Goal: Transaction & Acquisition: Purchase product/service

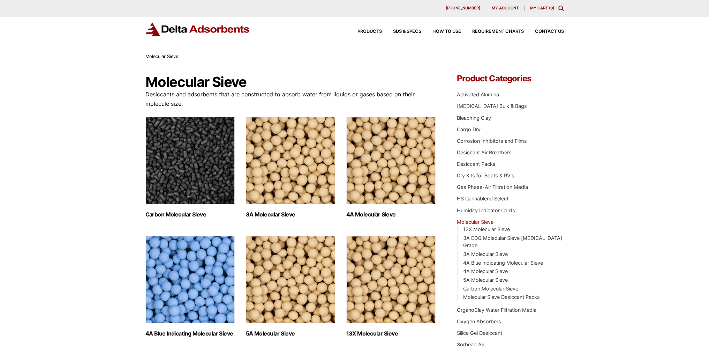
click at [378, 135] on img "Visit product category 4A Molecular Sieve" at bounding box center [390, 160] width 89 height 87
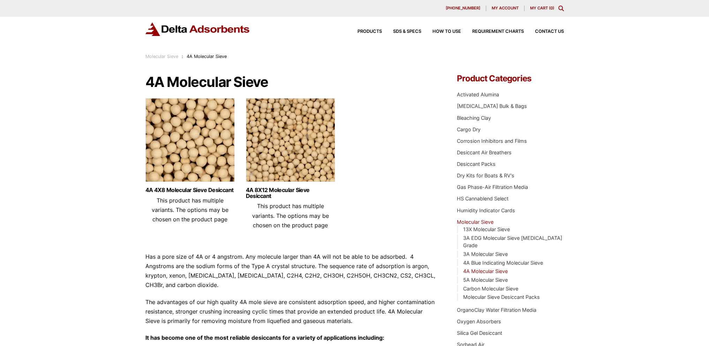
click at [258, 127] on img at bounding box center [290, 141] width 89 height 87
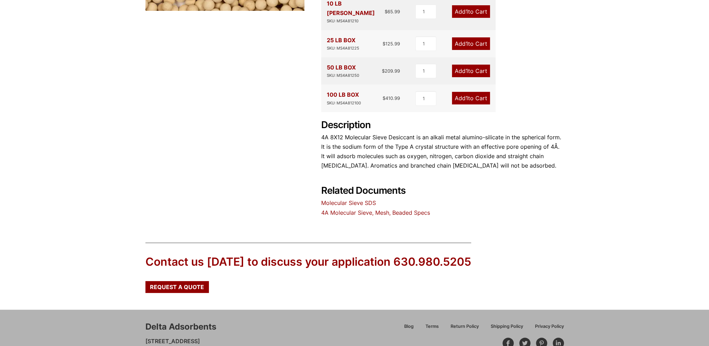
scroll to position [272, 0]
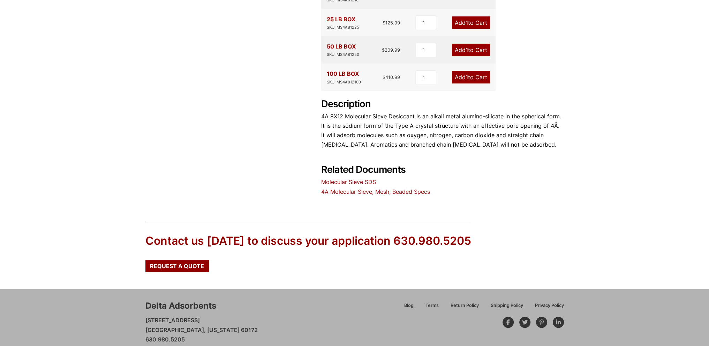
click at [372, 188] on link "4A Molecular Sieve, Mesh, Beaded Specs" at bounding box center [375, 191] width 109 height 7
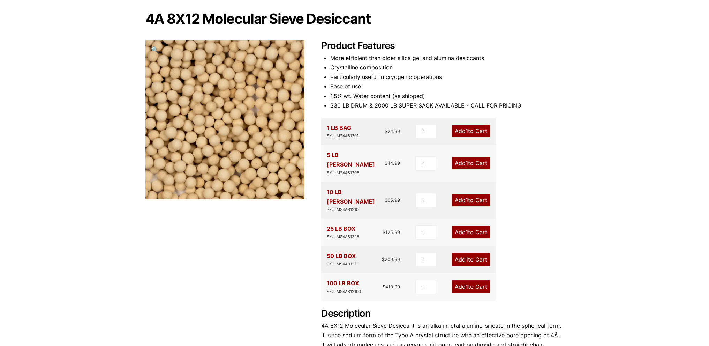
scroll to position [28, 0]
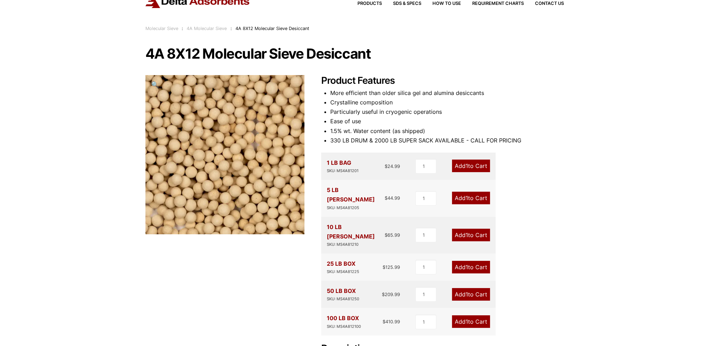
click at [477, 195] on link "Add 1 to Cart" at bounding box center [471, 198] width 38 height 13
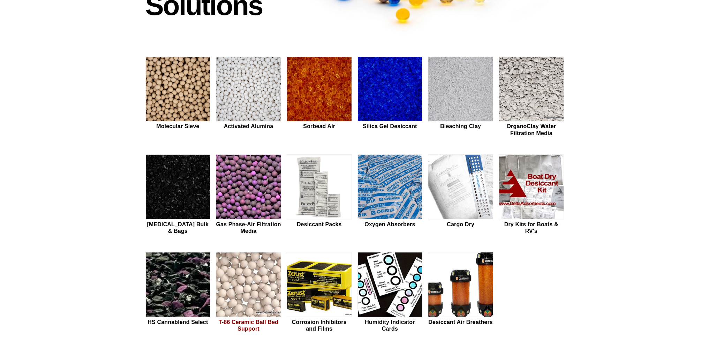
scroll to position [174, 0]
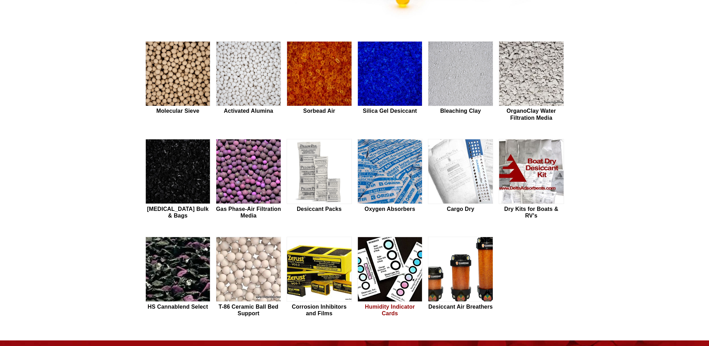
click at [393, 287] on img at bounding box center [390, 269] width 65 height 65
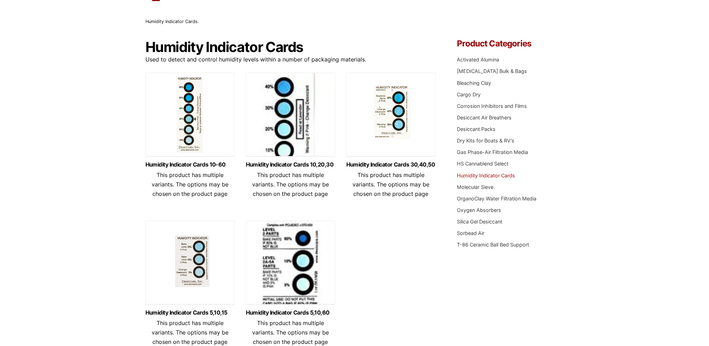
scroll to position [70, 0]
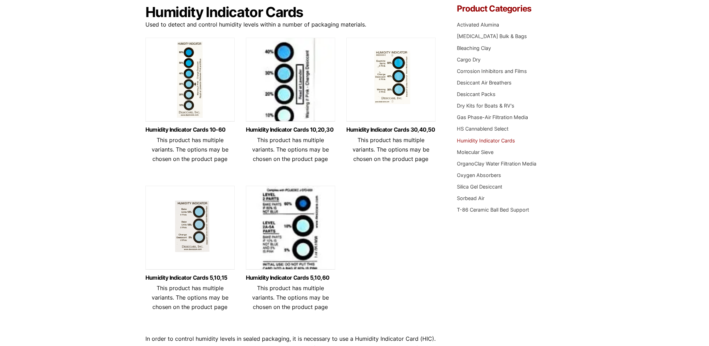
click at [202, 246] on img at bounding box center [189, 229] width 89 height 87
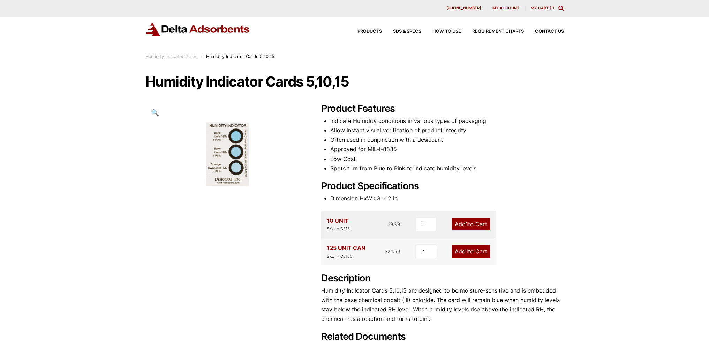
click at [463, 246] on link "Add 1 to Cart" at bounding box center [471, 251] width 38 height 13
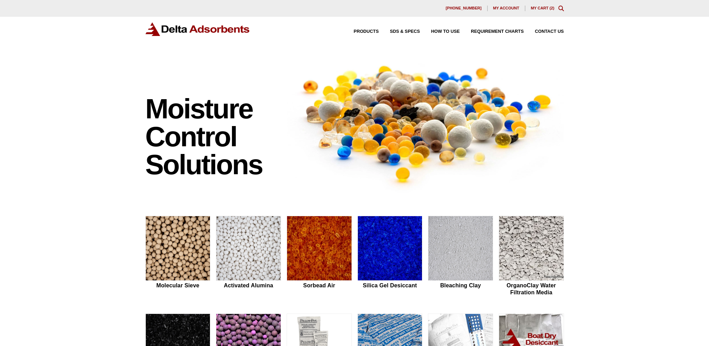
click at [549, 6] on link "My Cart ( 2 )" at bounding box center [543, 8] width 24 height 4
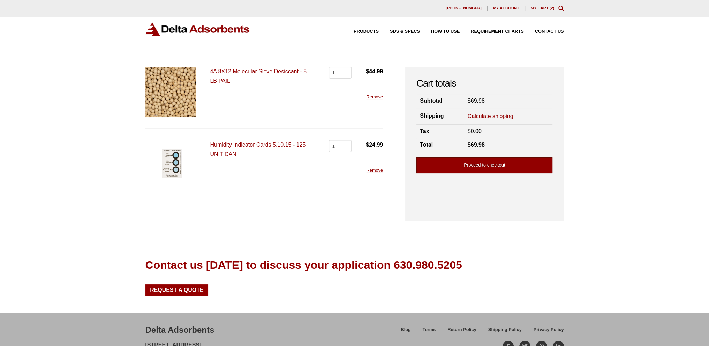
click at [461, 163] on link "Proceed to checkout" at bounding box center [485, 165] width 136 height 16
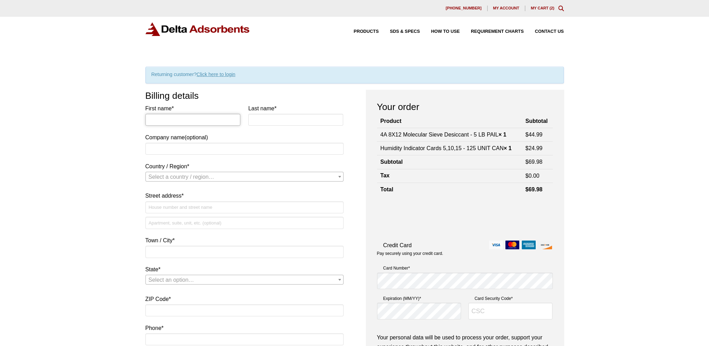
click at [159, 115] on input "First name *" at bounding box center [192, 120] width 95 height 12
type input "[PERSON_NAME]"
click at [38, 143] on div "Our website has detected that you are using an outdated browser that will preve…" at bounding box center [354, 342] width 709 height 685
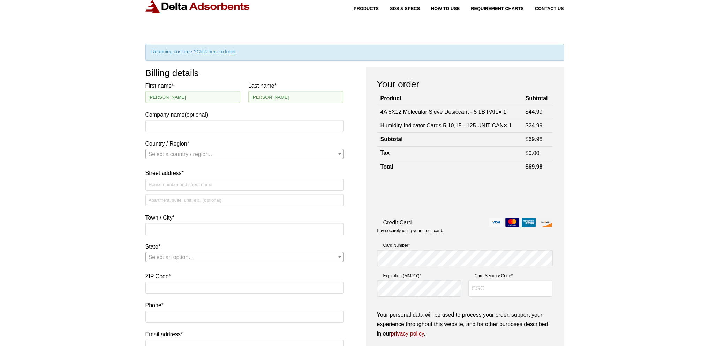
scroll to position [35, 0]
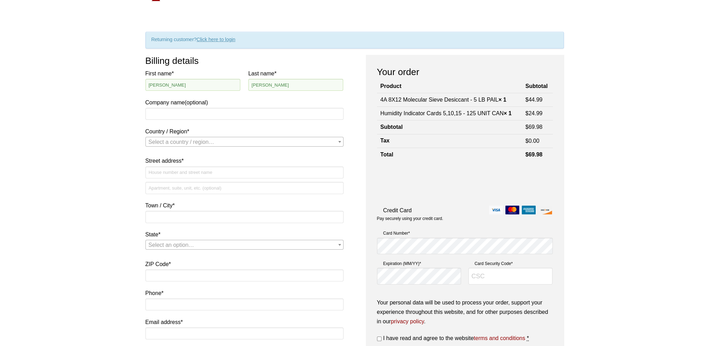
click at [152, 141] on span "Select a country / region…" at bounding box center [182, 142] width 66 height 6
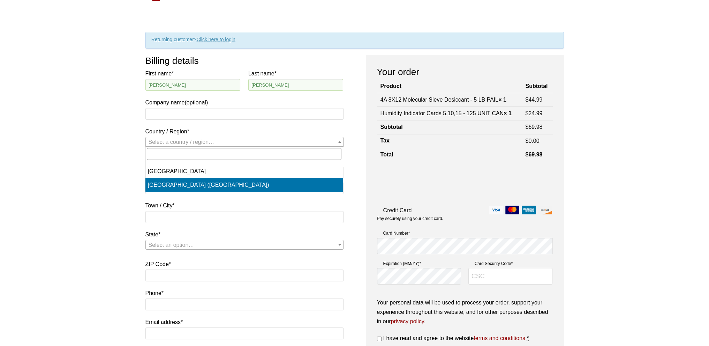
select select "US"
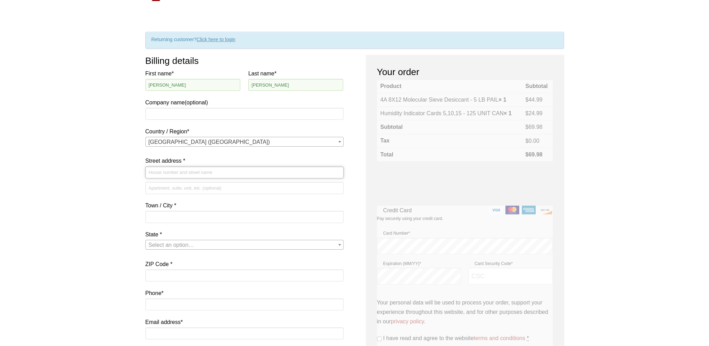
click at [156, 174] on input "Street address *" at bounding box center [244, 172] width 198 height 12
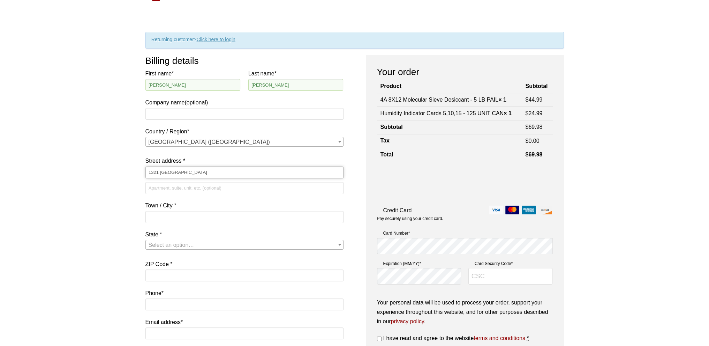
type input "1321 [GEOGRAPHIC_DATA]"
click at [167, 192] on input "Apartment, suite, unit, etc. (optional)" at bounding box center [244, 188] width 198 height 12
type input "Suite 10"
click at [166, 215] on input "Town / City *" at bounding box center [244, 217] width 198 height 12
type input "San Jose"
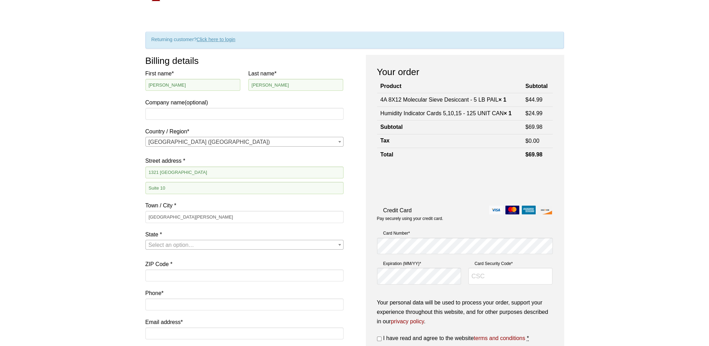
click at [163, 244] on span "Select an option…" at bounding box center [172, 245] width 46 height 6
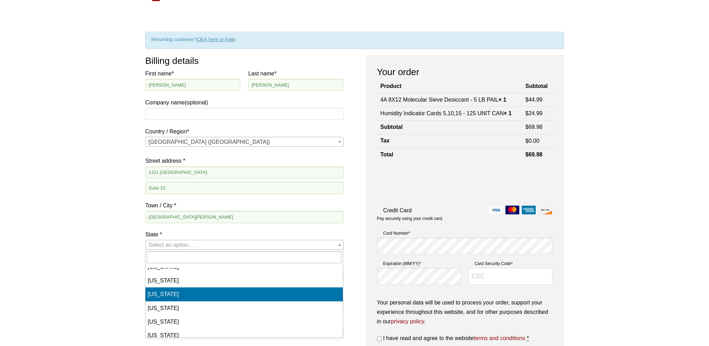
select select "CA"
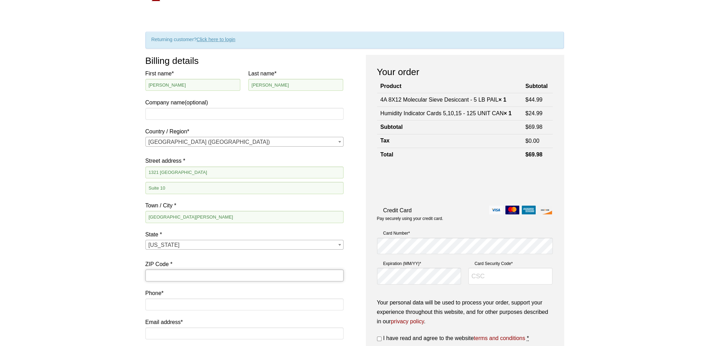
click at [169, 272] on input "ZIP Code *" at bounding box center [244, 275] width 198 height 12
type input "95131"
click at [117, 275] on div "Our website has detected that you are using an outdated browser that will preve…" at bounding box center [354, 307] width 709 height 685
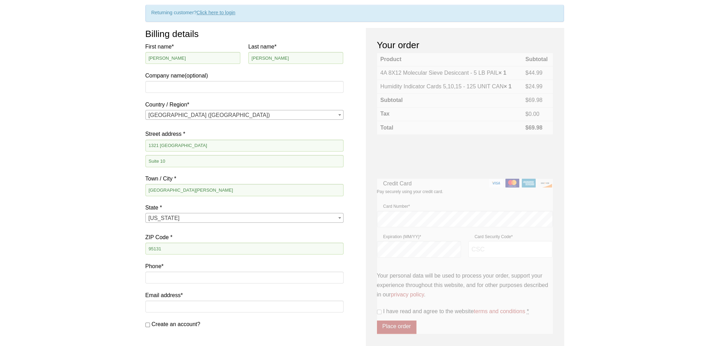
scroll to position [70, 0]
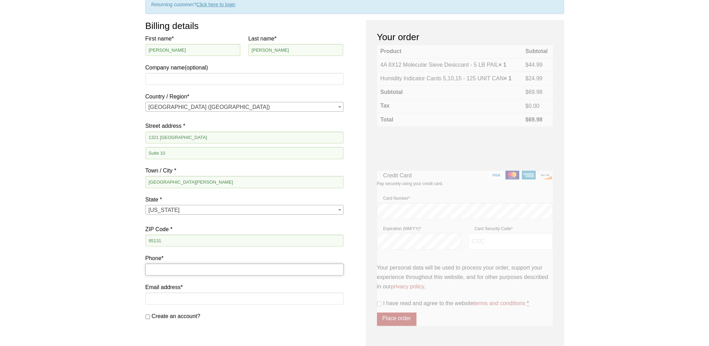
click at [152, 268] on input "Phone *" at bounding box center [244, 269] width 198 height 12
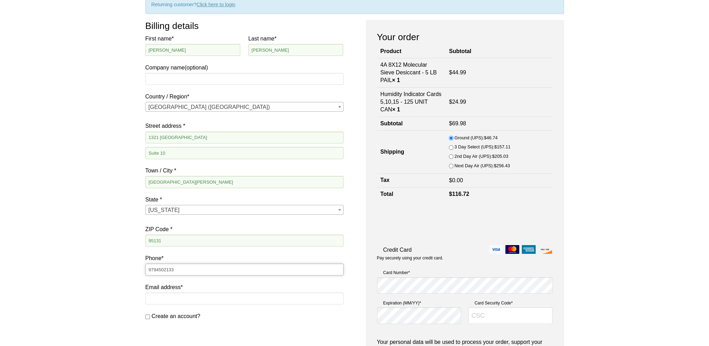
drag, startPoint x: 156, startPoint y: 267, endPoint x: 159, endPoint y: 278, distance: 11.6
click at [156, 267] on input "9794502133" at bounding box center [244, 269] width 198 height 12
click at [166, 270] on input "979-4502133" at bounding box center [244, 269] width 198 height 12
type input "[PHONE_NUMBER]"
click at [178, 297] on input "Email address *" at bounding box center [244, 298] width 198 height 12
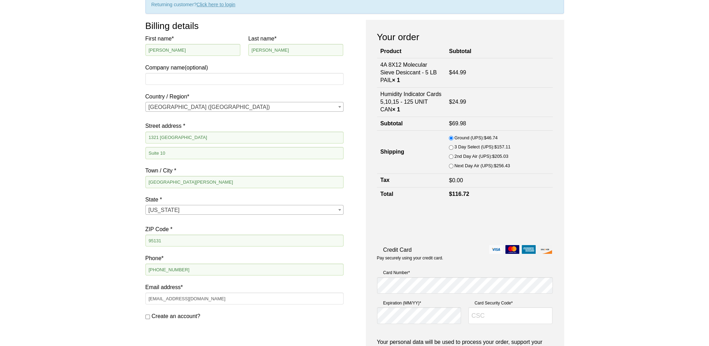
click at [107, 316] on div "Our website has detected that you are using an outdated browser that will preve…" at bounding box center [354, 272] width 709 height 685
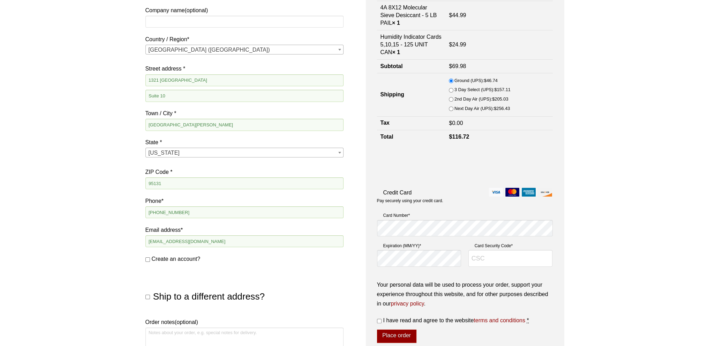
scroll to position [140, 0]
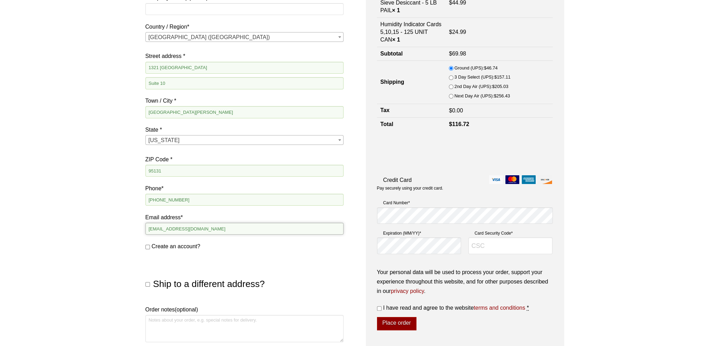
drag, startPoint x: 209, startPoint y: 230, endPoint x: 95, endPoint y: 226, distance: 113.4
click at [95, 226] on div "Our website has detected that you are using an outdated browser that will preve…" at bounding box center [354, 202] width 709 height 685
type input "[PERSON_NAME][EMAIL_ADDRESS][DOMAIN_NAME]"
click at [95, 226] on div "Our website has detected that you are using an outdated browser that will preve…" at bounding box center [354, 202] width 709 height 685
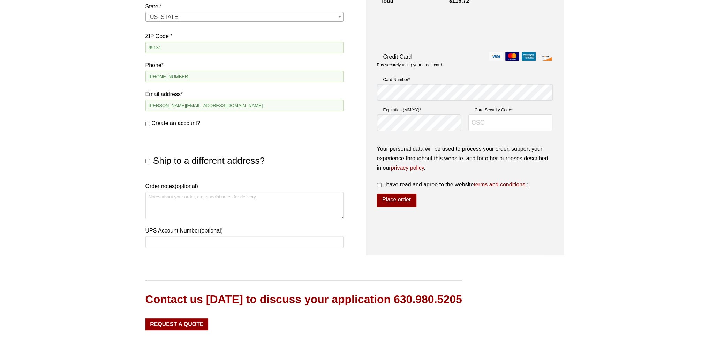
scroll to position [279, 0]
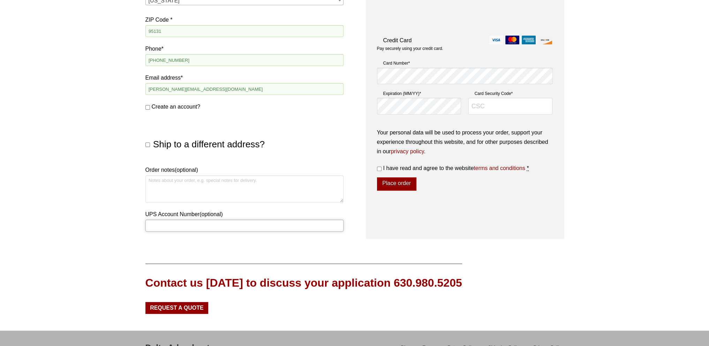
click at [153, 226] on input "UPS Account Number (optional)" at bounding box center [244, 225] width 198 height 12
click at [160, 226] on input "51471R" at bounding box center [244, 225] width 198 height 12
type input "51417R"
click at [182, 246] on div "Our website has detected that you are using an outdated browser that will preve…" at bounding box center [354, 63] width 709 height 685
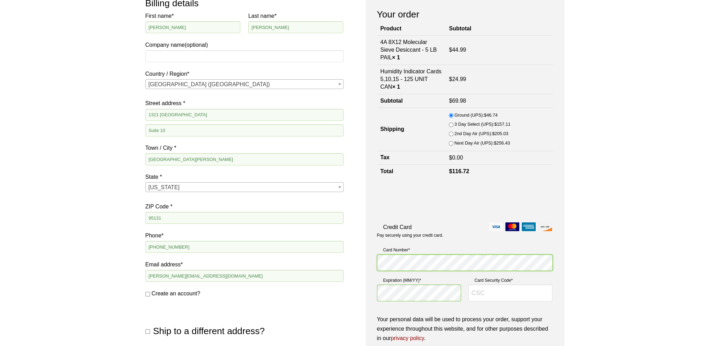
scroll to position [105, 0]
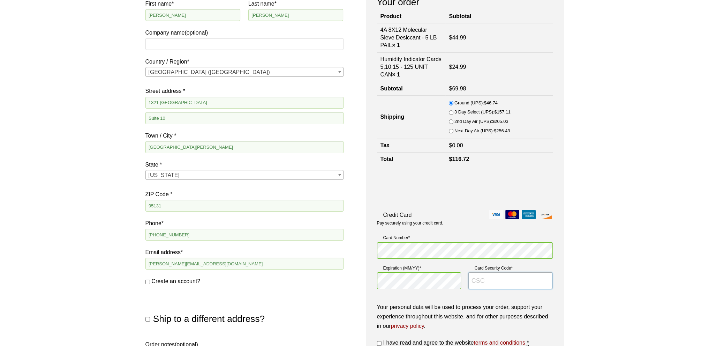
click at [487, 287] on input "Card Security Code *" at bounding box center [511, 280] width 84 height 17
type input "162"
click at [570, 252] on div "Our website has detected that you are using an outdated browser that will preve…" at bounding box center [354, 237] width 709 height 685
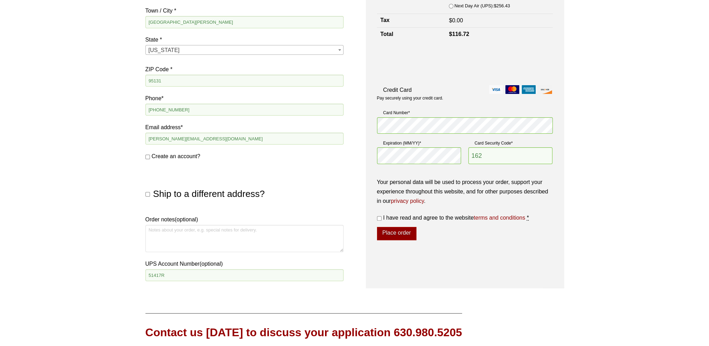
scroll to position [244, 0]
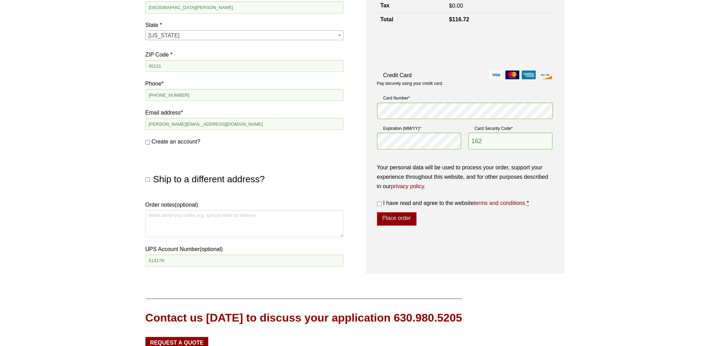
click at [380, 202] on input "I have read and agree to the website terms and conditions *" at bounding box center [379, 203] width 5 height 5
checkbox input "true"
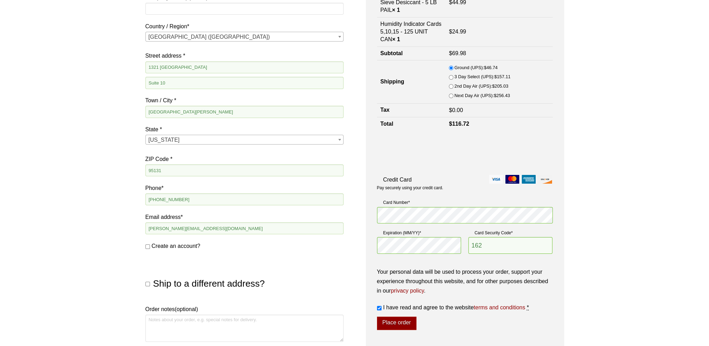
scroll to position [174, 0]
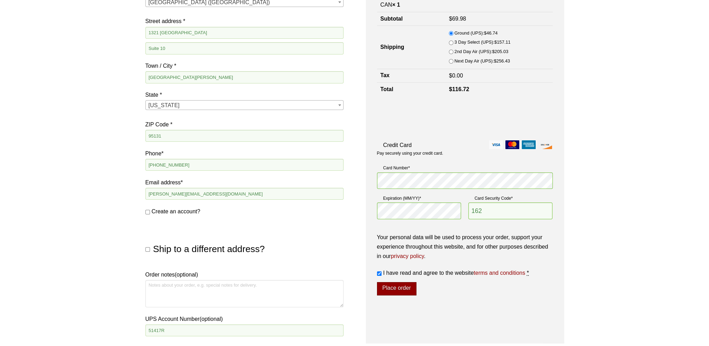
click at [397, 285] on button "Place order" at bounding box center [396, 288] width 39 height 13
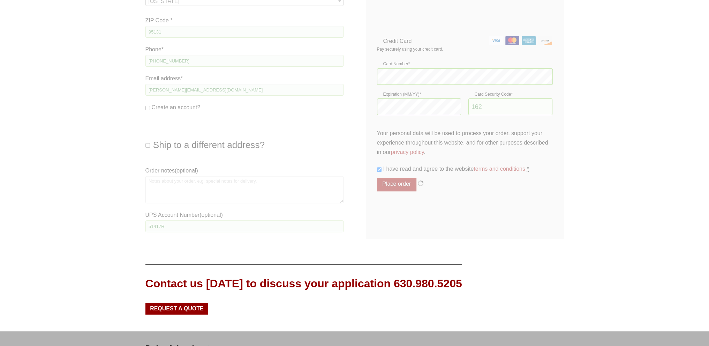
scroll to position [279, 0]
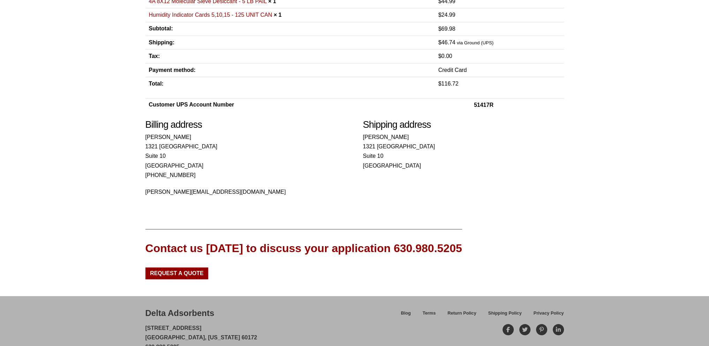
scroll to position [174, 0]
